Goal: Transaction & Acquisition: Purchase product/service

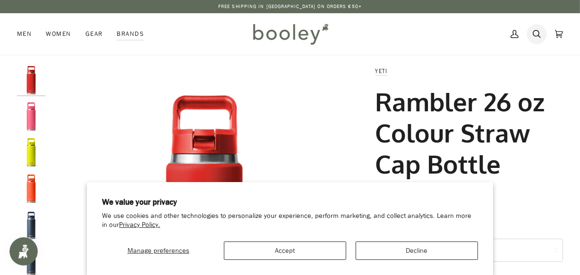
click at [537, 33] on icon at bounding box center [537, 34] width 8 height 14
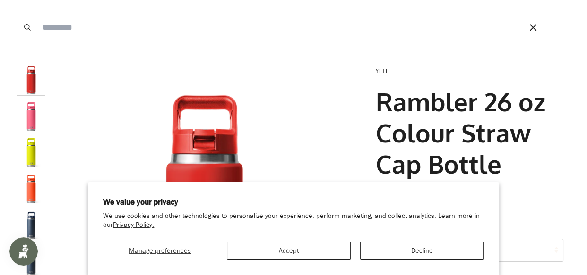
click at [194, 32] on input "Search our store" at bounding box center [269, 27] width 462 height 55
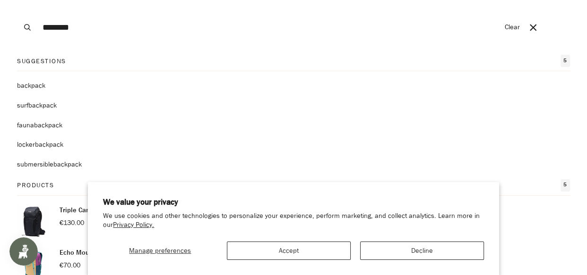
type input "********"
click at [17, 0] on button "Search" at bounding box center [27, 27] width 21 height 55
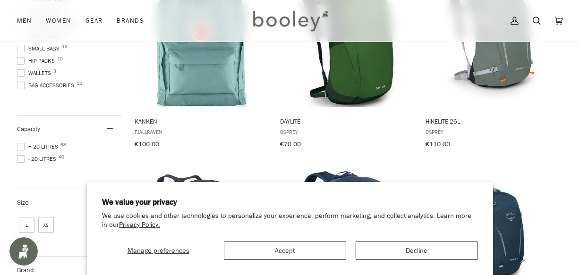
scroll to position [214, 0]
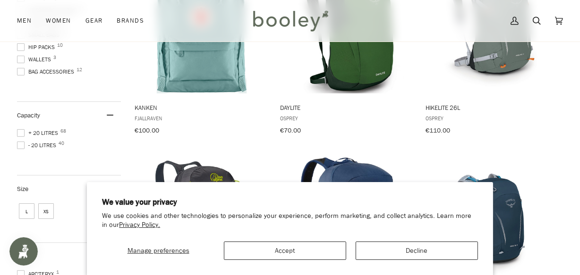
click at [21, 131] on span at bounding box center [21, 133] width 8 height 8
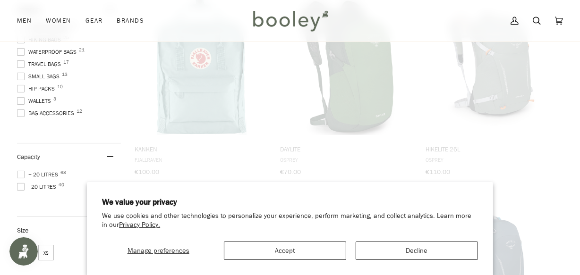
scroll to position [76, 0]
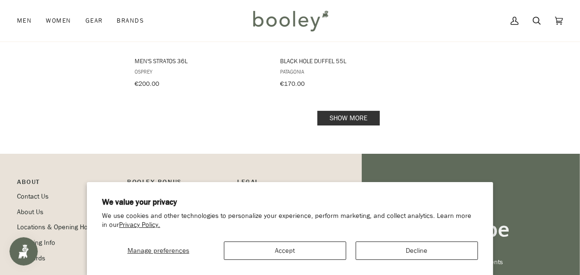
scroll to position [1440, 0]
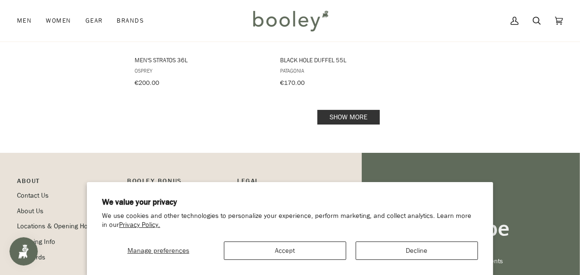
click at [369, 110] on link "Show more" at bounding box center [348, 117] width 62 height 15
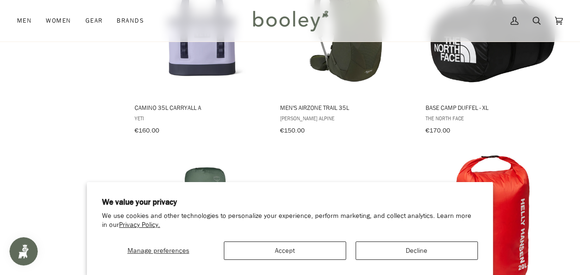
scroll to position [1569, 0]
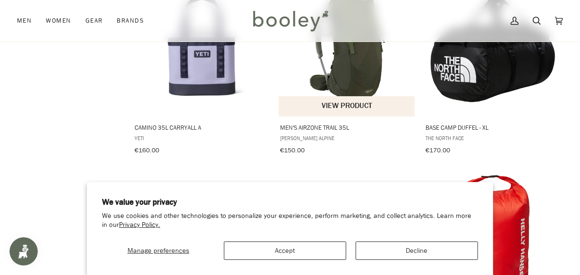
click at [348, 68] on img "Men's AirZone Trail 35L" at bounding box center [347, 45] width 137 height 137
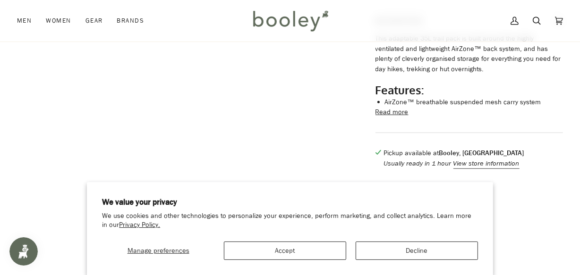
scroll to position [386, 0]
click at [393, 117] on button "Read more" at bounding box center [392, 111] width 33 height 10
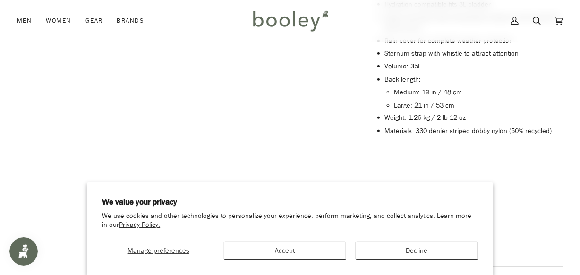
scroll to position [687, 0]
